Goal: Task Accomplishment & Management: Complete application form

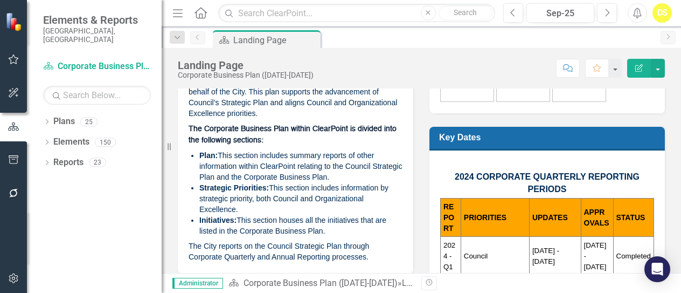
scroll to position [71, 0]
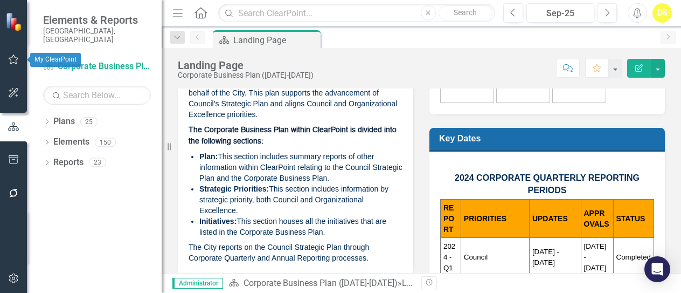
click at [11, 58] on icon "button" at bounding box center [14, 59] width 10 height 10
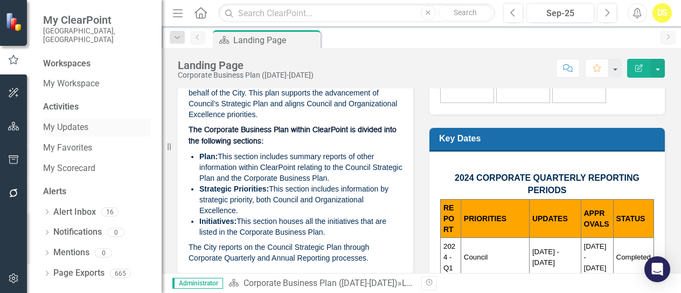
click at [71, 121] on link "My Updates" at bounding box center [97, 127] width 108 height 12
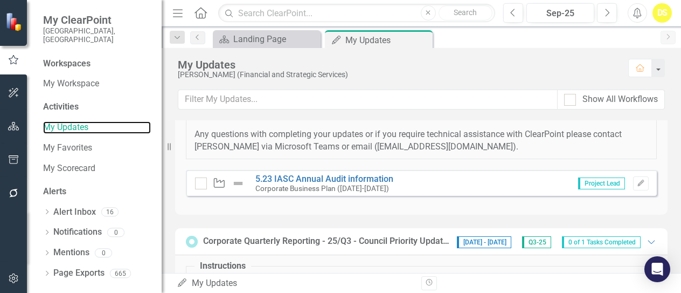
scroll to position [272, 0]
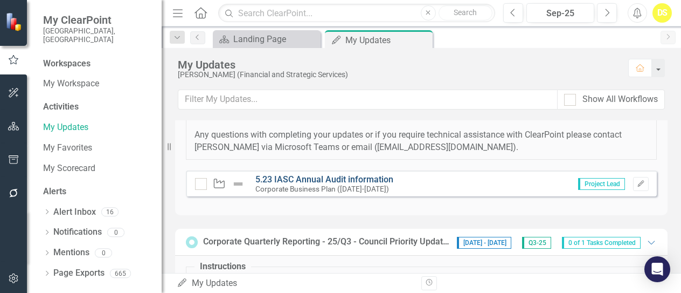
click at [292, 175] on link "5.23 IASC Annual Audit information" at bounding box center [325, 179] width 138 height 10
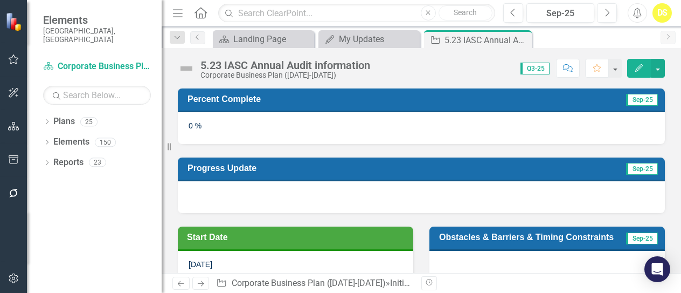
click at [475, 125] on div "0 %" at bounding box center [421, 127] width 487 height 31
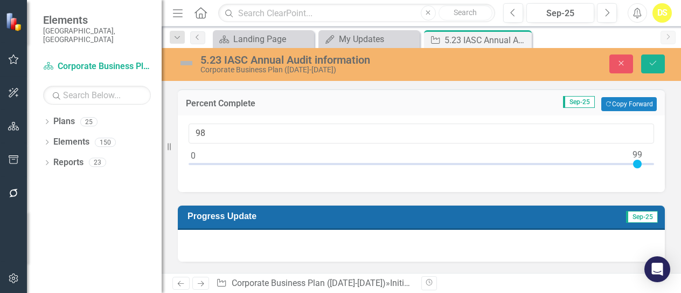
type input "100"
drag, startPoint x: 190, startPoint y: 162, endPoint x: 653, endPoint y: 164, distance: 463.6
click at [653, 164] on div "100" at bounding box center [421, 153] width 487 height 77
click at [185, 62] on img at bounding box center [186, 62] width 17 height 17
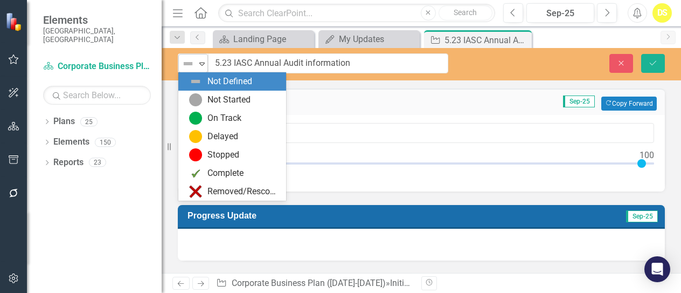
click at [203, 64] on icon "Expand" at bounding box center [202, 63] width 11 height 9
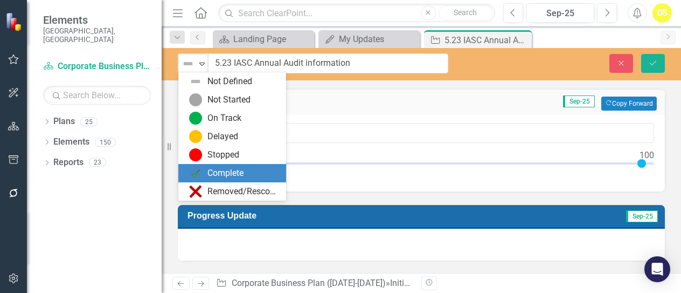
click at [220, 169] on div "Complete" at bounding box center [226, 173] width 36 height 12
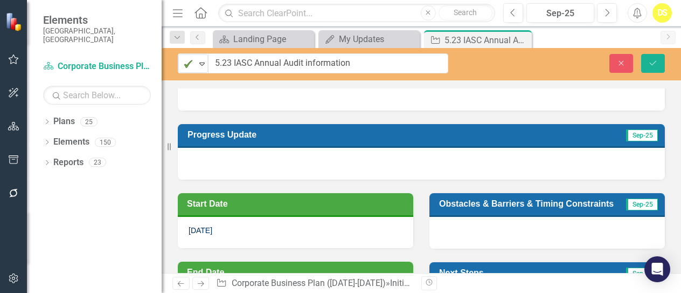
scroll to position [93, 0]
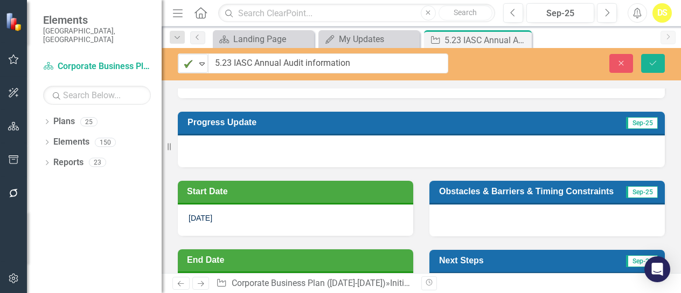
click at [206, 143] on div at bounding box center [421, 150] width 487 height 31
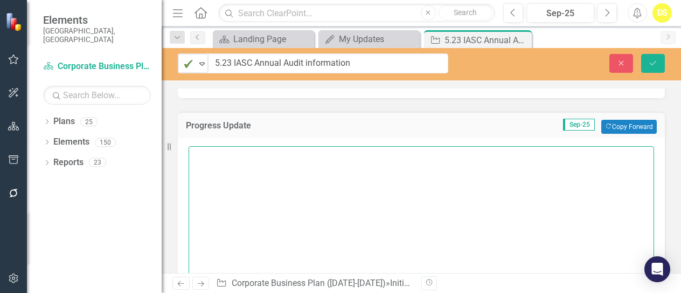
click at [206, 160] on textarea at bounding box center [422, 211] width 466 height 130
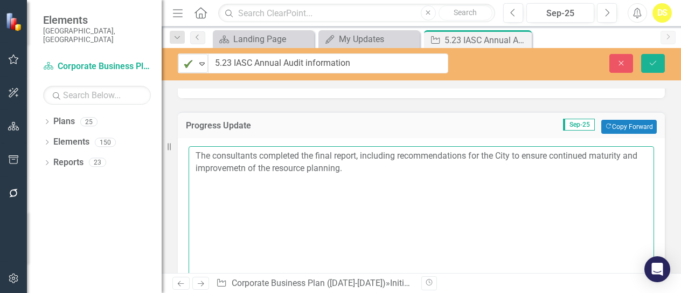
click at [248, 187] on textarea "The consultants completed the final report, including recommendations for the C…" at bounding box center [422, 211] width 466 height 130
click at [371, 168] on textarea "The consultants completed the final report, including recommendations for the C…" at bounding box center [422, 211] width 466 height 130
click at [495, 165] on textarea "The consultants completed the final report, including recommendations for the C…" at bounding box center [422, 211] width 466 height 130
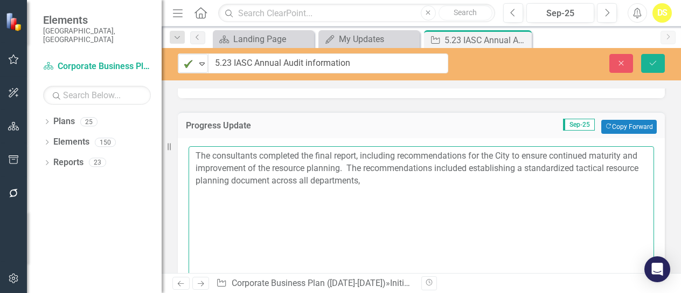
click at [401, 180] on textarea "The consultants completed the final report, including recommendations for the C…" at bounding box center [422, 211] width 466 height 130
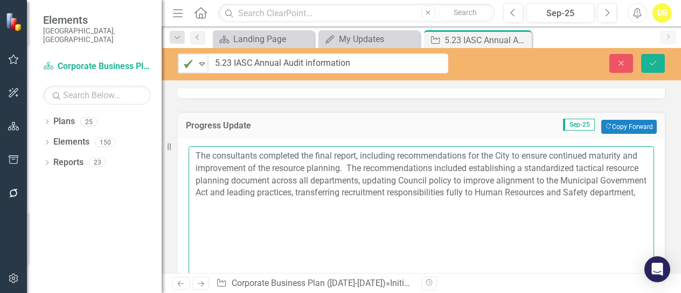
click at [514, 191] on textarea "The consultants completed the final report, including recommendations for the C…" at bounding box center [422, 211] width 466 height 130
click at [403, 205] on textarea "The consultants completed the final report, including recommendations for the C…" at bounding box center [422, 211] width 466 height 130
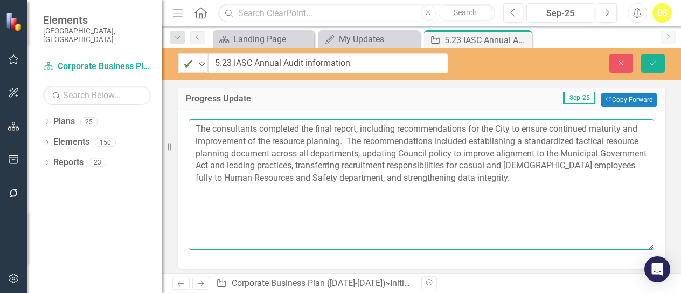
scroll to position [121, 0]
click at [525, 177] on textarea "The consultants completed the final report, including recommendations for the C…" at bounding box center [422, 184] width 466 height 130
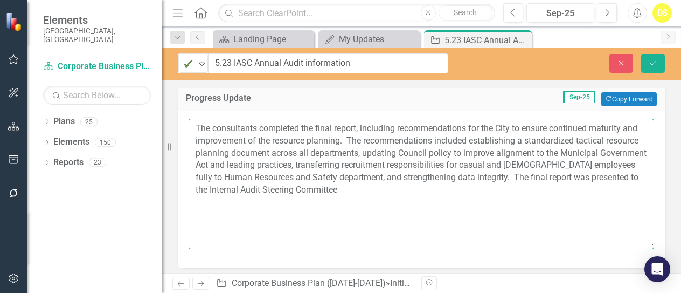
click at [295, 183] on textarea "The consultants completed the final report, including recommendations for the C…" at bounding box center [422, 184] width 466 height 130
click at [356, 188] on textarea "The consultants completed the final report, including recommendations for the C…" at bounding box center [422, 184] width 466 height 130
click at [367, 218] on textarea "The consultants completed the final report, including recommendations for the C…" at bounding box center [422, 184] width 466 height 130
drag, startPoint x: 367, startPoint y: 218, endPoint x: 343, endPoint y: 204, distance: 27.8
click at [343, 204] on textarea "The consultants completed the final report, including recommendations for the C…" at bounding box center [422, 184] width 466 height 130
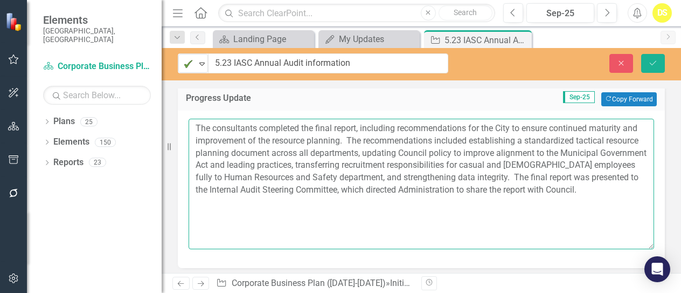
click at [343, 204] on textarea "The consultants completed the final report, including recommendations for the C…" at bounding box center [422, 184] width 466 height 130
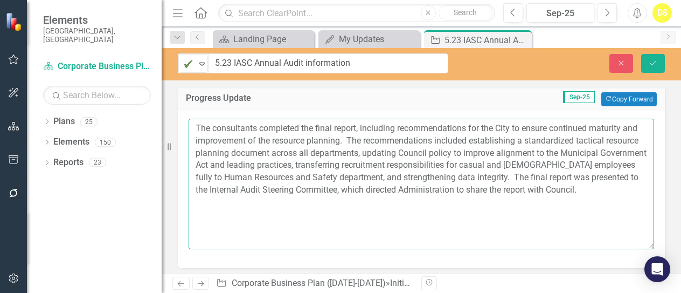
click at [343, 204] on textarea "The consultants completed the final report, including recommendations for the C…" at bounding box center [422, 184] width 466 height 130
click at [560, 215] on textarea "The consultants completed the final report, including recommendations for the C…" at bounding box center [422, 184] width 466 height 130
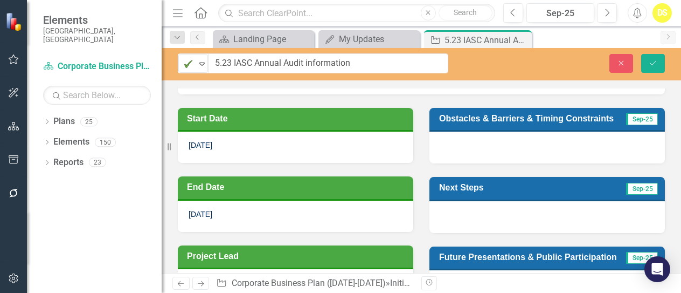
scroll to position [294, 0]
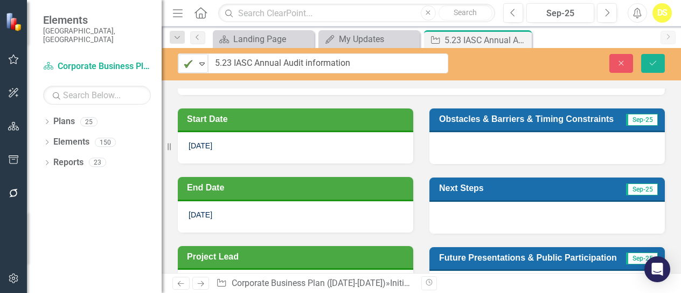
type textarea "The consultants completed the final report, including recommendations for the C…"
click at [212, 211] on span "[DATE]" at bounding box center [201, 214] width 24 height 9
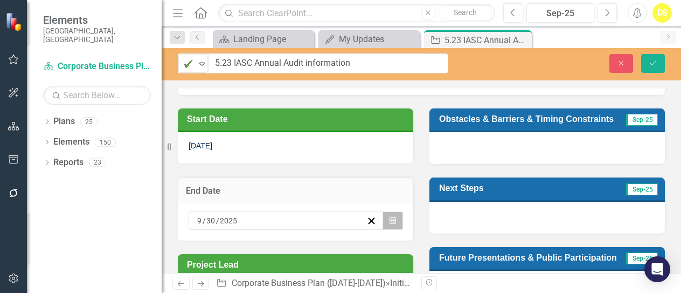
click at [391, 217] on icon "Calendar" at bounding box center [393, 221] width 6 height 8
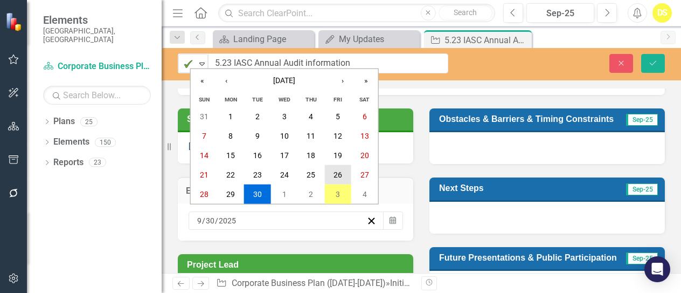
click at [342, 171] on abbr "26" at bounding box center [338, 174] width 9 height 9
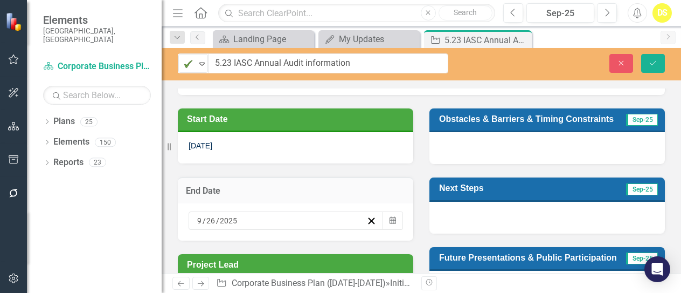
click at [328, 177] on div "End Date" at bounding box center [296, 190] width 236 height 26
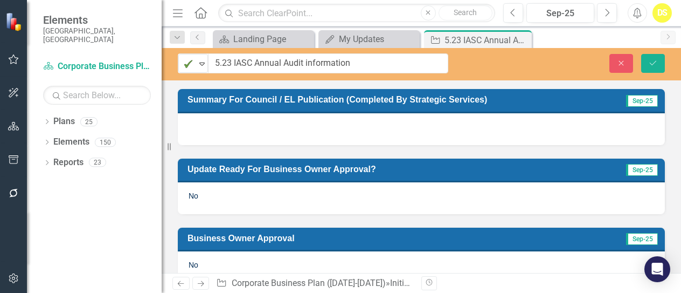
scroll to position [598, 0]
click at [659, 62] on button "Save" at bounding box center [653, 63] width 24 height 19
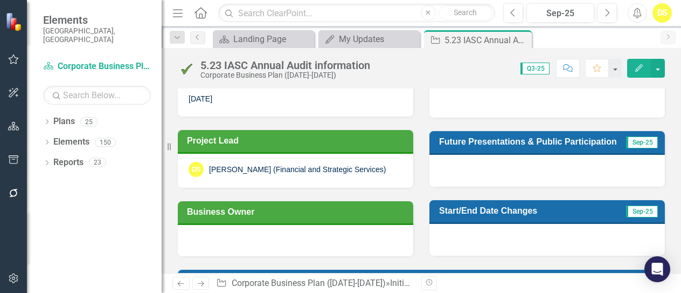
scroll to position [286, 0]
